Goal: Task Accomplishment & Management: Complete application form

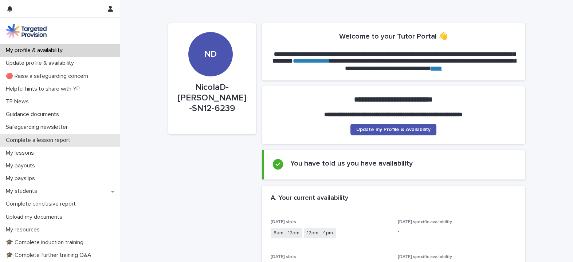
click at [47, 138] on p "Complete a lesson report" at bounding box center [39, 140] width 73 height 7
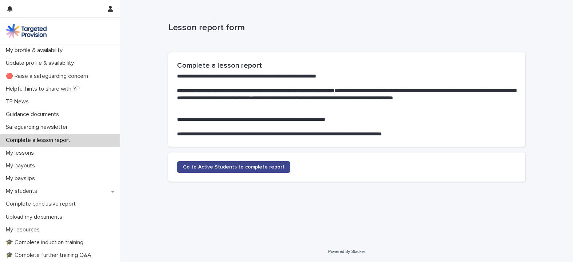
click at [203, 168] on span "Go to Active Students to complete report" at bounding box center [234, 167] width 102 height 5
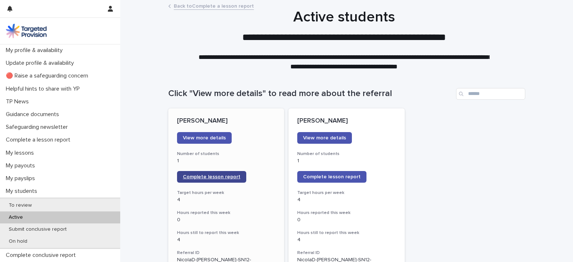
click at [211, 177] on span "Complete lesson report" at bounding box center [212, 176] width 58 height 5
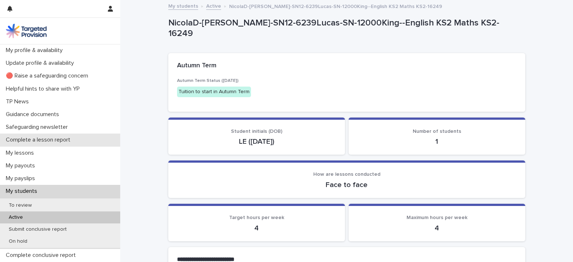
click at [39, 140] on p "Complete a lesson report" at bounding box center [39, 140] width 73 height 7
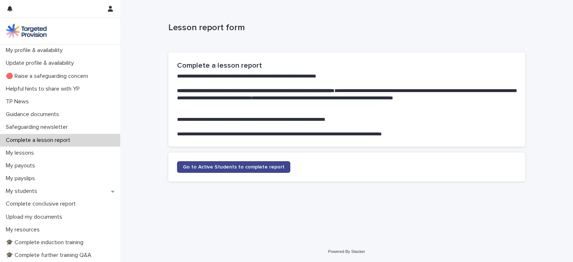
click at [230, 165] on span "Go to Active Students to complete report" at bounding box center [234, 167] width 102 height 5
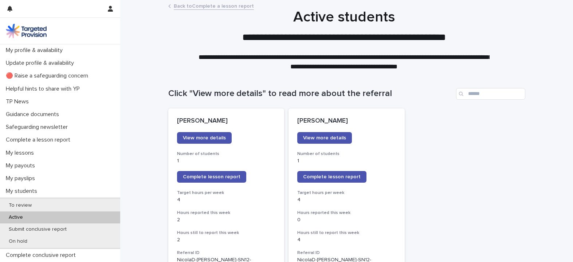
click at [315, 178] on span "Complete lesson report" at bounding box center [332, 176] width 58 height 5
